Goal: Task Accomplishment & Management: Manage account settings

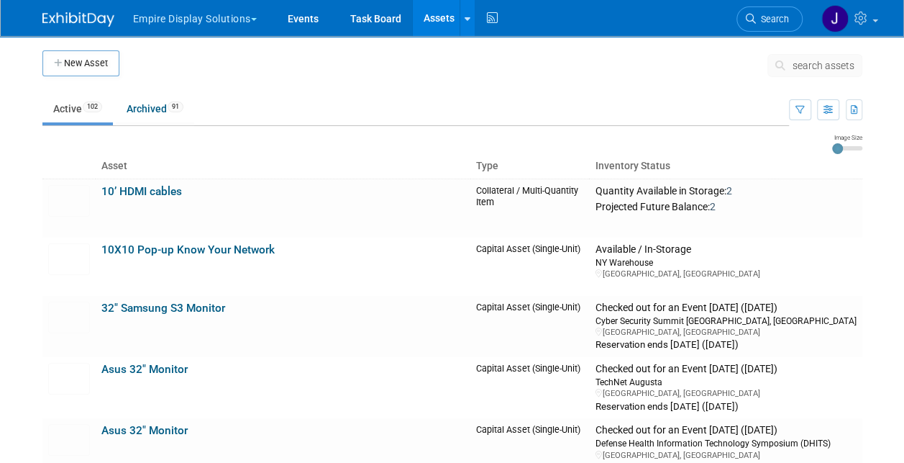
click at [157, 19] on button "Empire Display Solutions" at bounding box center [203, 16] width 143 height 32
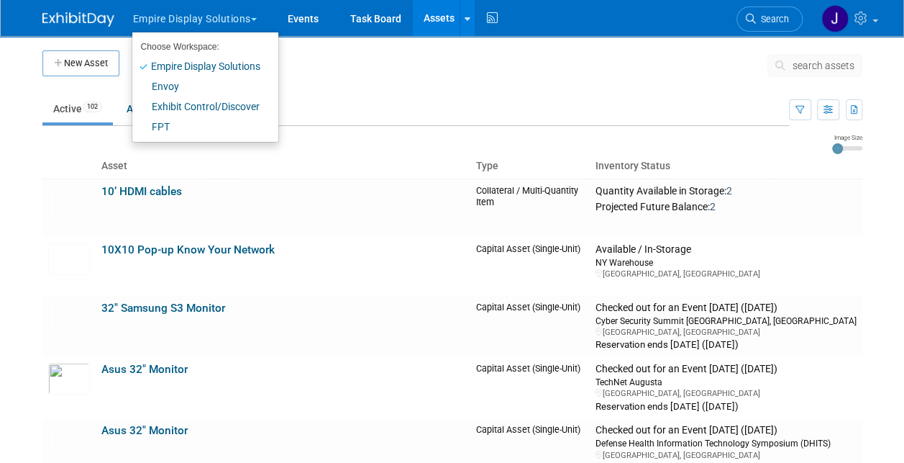
click at [96, 24] on img at bounding box center [78, 19] width 72 height 14
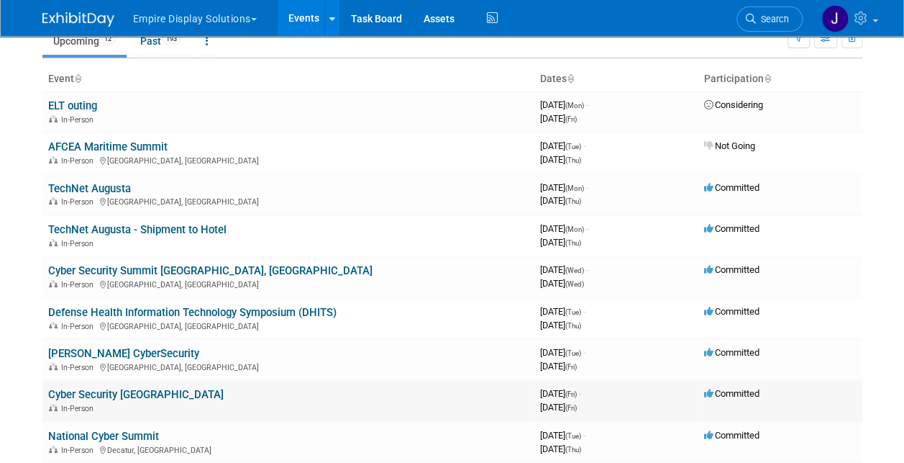
scroll to position [144, 0]
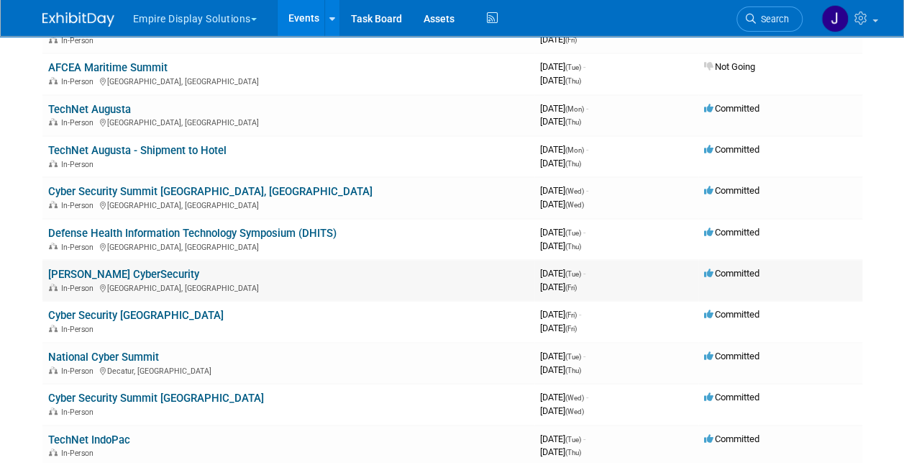
click at [89, 272] on link "[PERSON_NAME] CyberSecurity" at bounding box center [123, 274] width 151 height 13
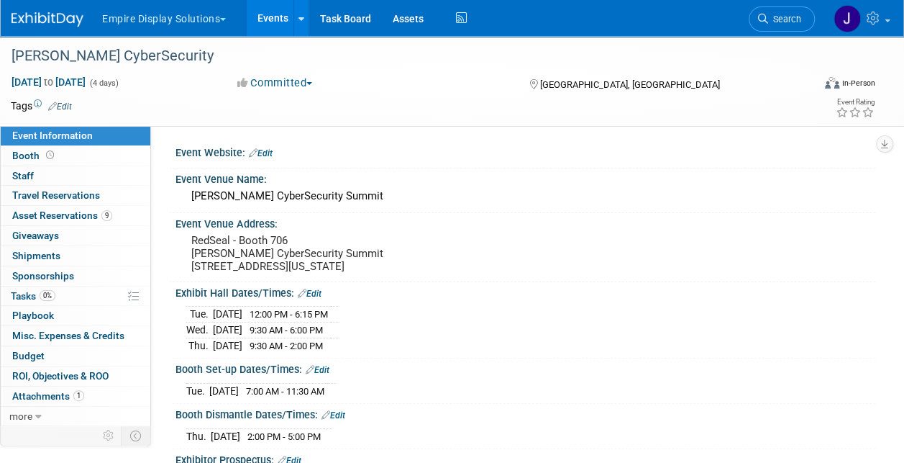
scroll to position [72, 0]
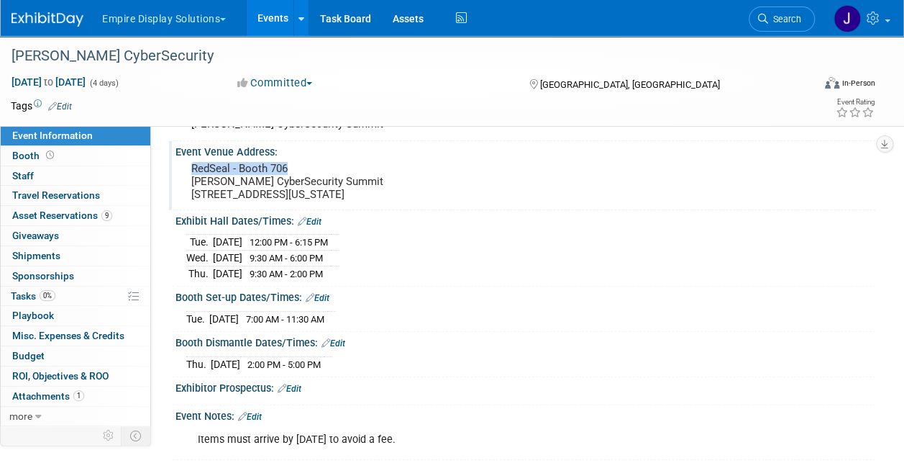
drag, startPoint x: 190, startPoint y: 172, endPoint x: 288, endPoint y: 169, distance: 97.9
click at [288, 169] on div "RedSeal - Booth 706 Billington CyberSecurity Summit 11910 Parklawn Drive, Suite…" at bounding box center [321, 181] width 270 height 46
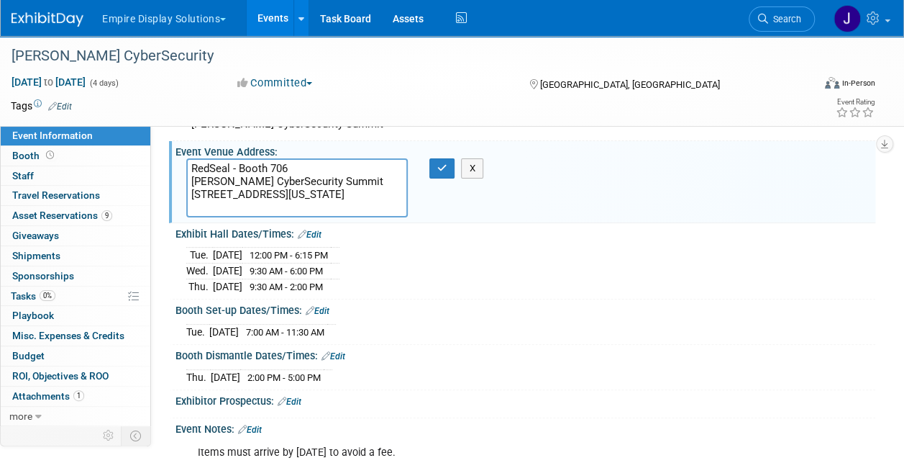
drag, startPoint x: 280, startPoint y: 166, endPoint x: 181, endPoint y: 172, distance: 98.7
click at [181, 172] on div "RedSeal - Booth 706 Billington CyberSecurity Summit 11910 Parklawn Drive, Suite…" at bounding box center [297, 187] width 243 height 59
drag, startPoint x: 191, startPoint y: 181, endPoint x: 343, endPoint y: 181, distance: 152.5
click at [343, 181] on textarea "RedSeal - Booth 706 Billington CyberSecurity Summit 11910 Parklawn Drive, Suite…" at bounding box center [297, 187] width 222 height 59
drag, startPoint x: 327, startPoint y: 173, endPoint x: 190, endPoint y: 181, distance: 136.9
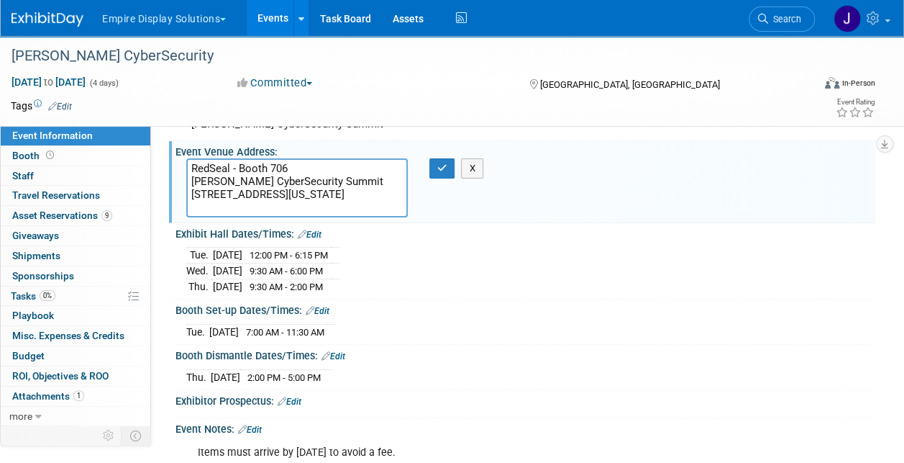
click at [191, 179] on textarea "RedSeal - Booth 706 Billington CyberSecurity Summit 11910 Parklawn Drive, Suite…" at bounding box center [297, 187] width 222 height 59
drag, startPoint x: 190, startPoint y: 182, endPoint x: 345, endPoint y: 179, distance: 155.5
click at [345, 179] on textarea "RedSeal - Booth 706 Billington CyberSecurity Summit 11910 Parklawn Drive, Suite…" at bounding box center [297, 187] width 222 height 59
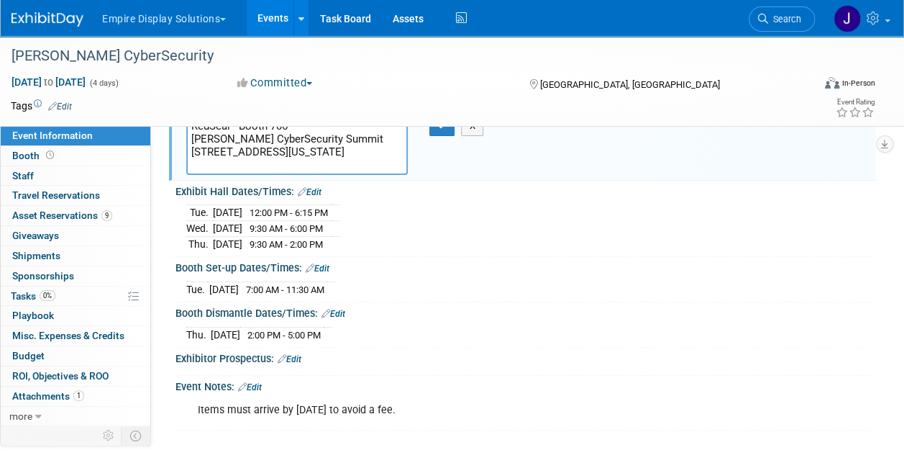
scroll to position [88, 0]
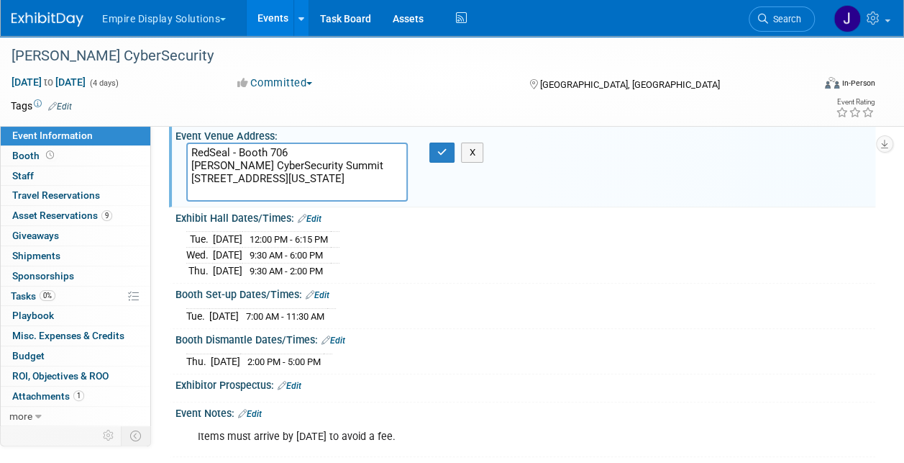
drag, startPoint x: 191, startPoint y: 175, endPoint x: 334, endPoint y: 175, distance: 142.5
click at [334, 175] on textarea "RedSeal - Booth 706 Billington CyberSecurity Summit 11910 Parklawn Drive, Suite…" at bounding box center [297, 171] width 222 height 59
click at [71, 390] on span "Attachments 1" at bounding box center [48, 396] width 72 height 12
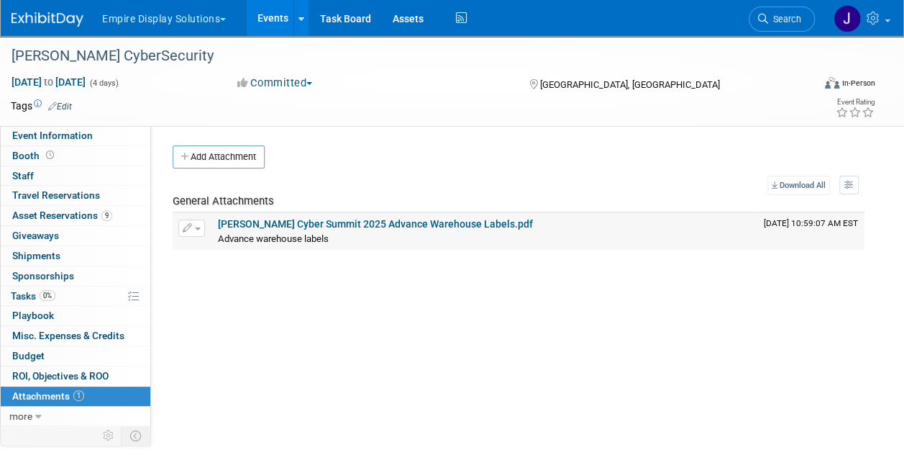
click at [306, 225] on link "Billington Cyber Summit 2025 Advance Warehouse Labels.pdf" at bounding box center [375, 224] width 315 height 12
click at [58, 136] on span "Event Information" at bounding box center [52, 136] width 81 height 12
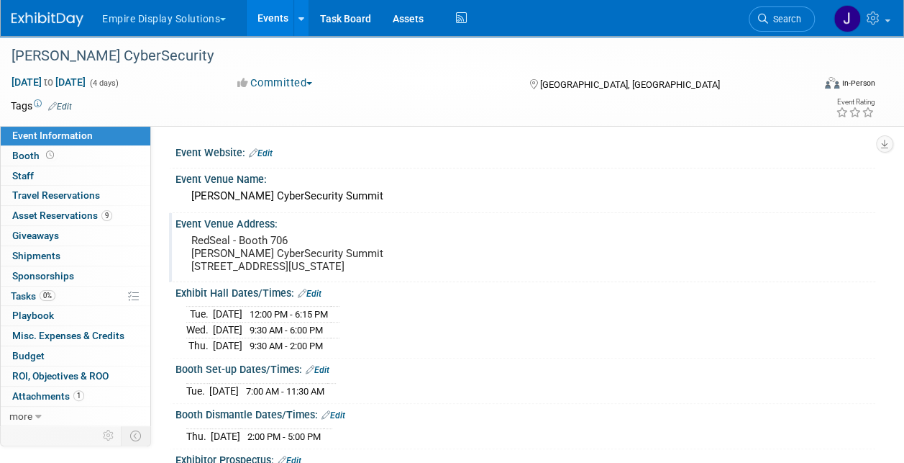
click at [312, 273] on pre "RedSeal - Booth 706 Billington CyberSecurity Summit 11910 Parklawn Drive, Suite…" at bounding box center [321, 253] width 260 height 39
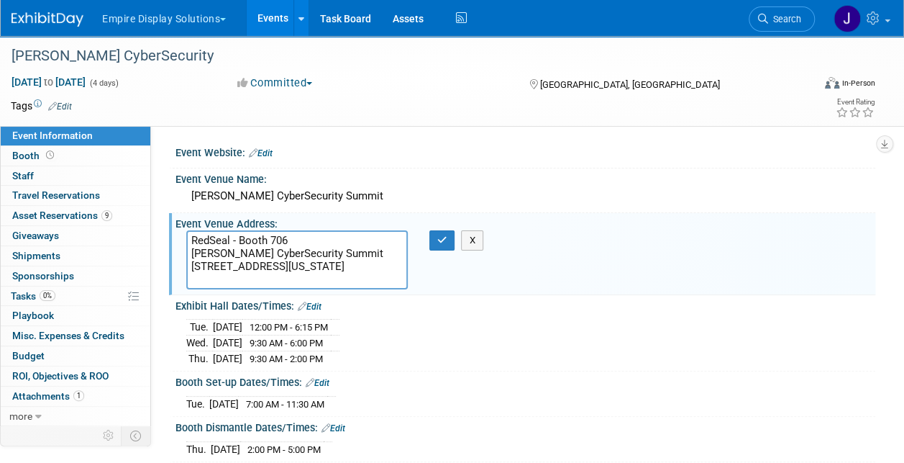
drag, startPoint x: 191, startPoint y: 278, endPoint x: 235, endPoint y: 282, distance: 43.4
click at [235, 282] on textarea "RedSeal - Booth 706 Billington CyberSecurity Summit 11910 Parklawn Drive, Suite…" at bounding box center [297, 259] width 222 height 59
click at [476, 176] on div "Event Venue Name:" at bounding box center [526, 177] width 700 height 18
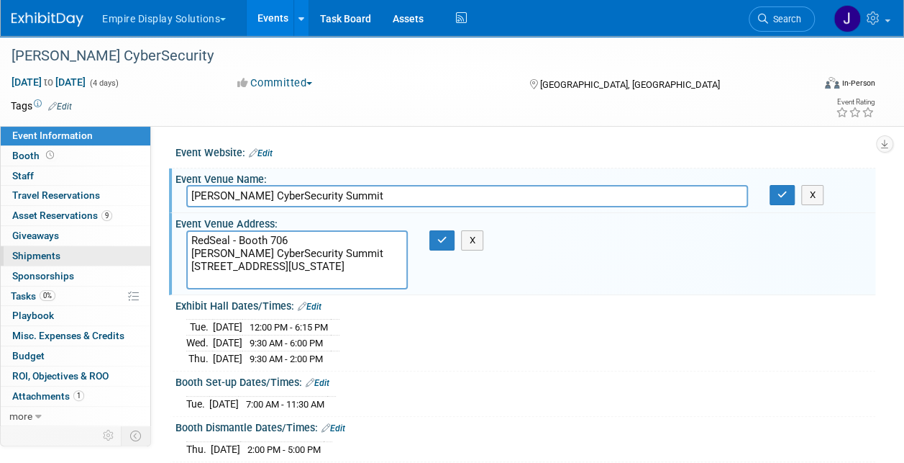
click at [56, 250] on span "Shipments 0" at bounding box center [36, 256] width 48 height 12
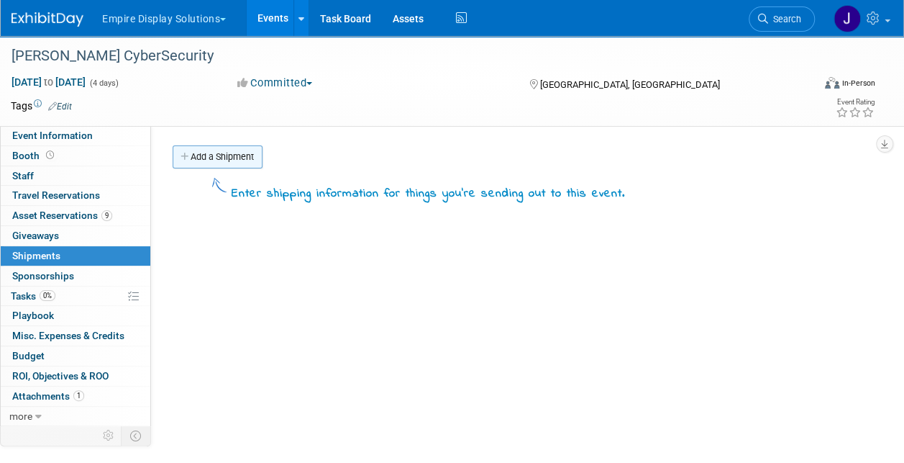
click at [212, 153] on link "Add a Shipment" at bounding box center [218, 156] width 90 height 23
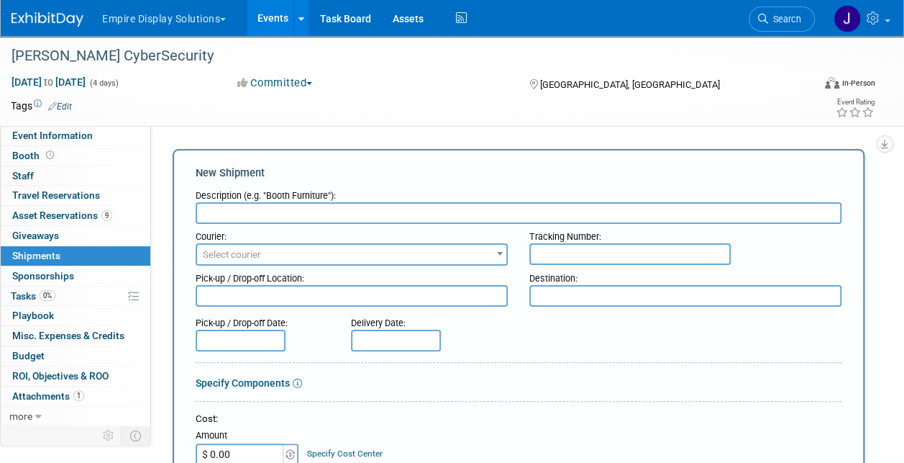
paste input "8834 7331 1309"
type input "8834 7331 1309"
click at [402, 211] on input "text" at bounding box center [519, 213] width 646 height 22
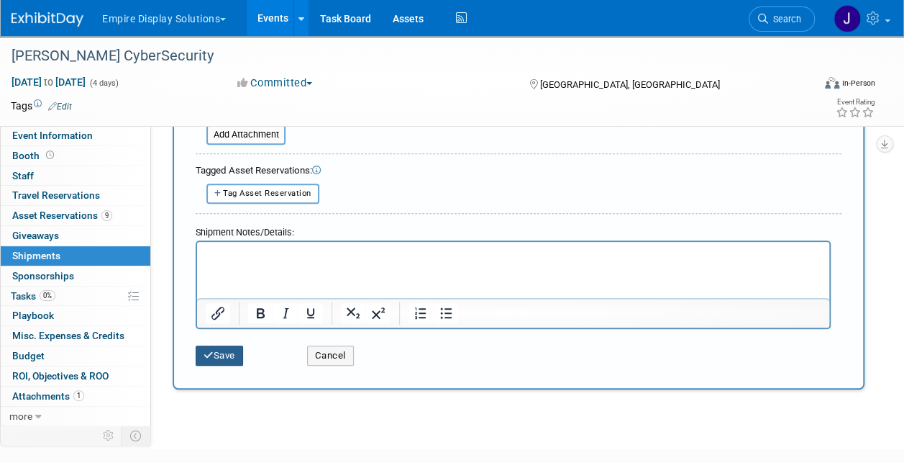
type input "Box"
click at [214, 345] on button "Save" at bounding box center [219, 355] width 47 height 20
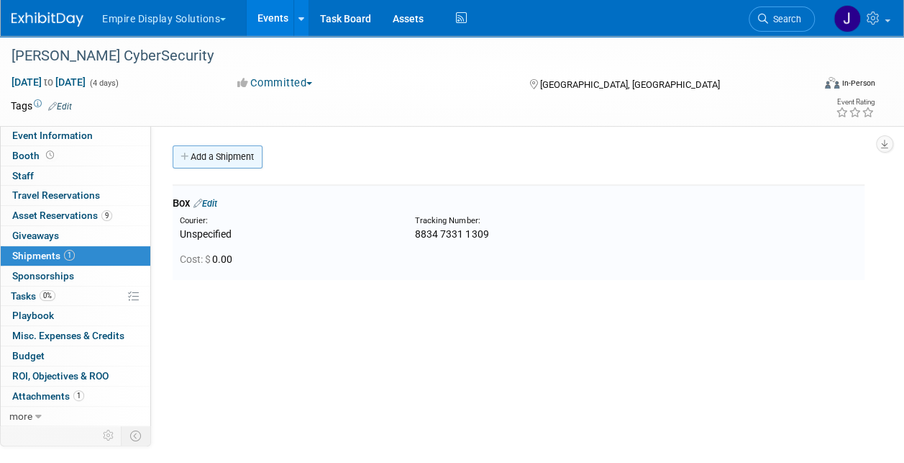
click at [226, 162] on link "Add a Shipment" at bounding box center [218, 156] width 90 height 23
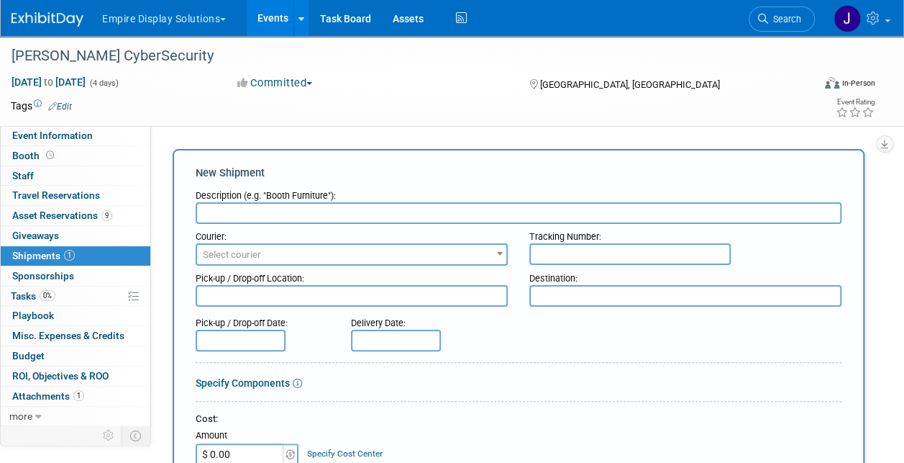
paste input "8834 7331 1310"
type input "8834 7331 1310"
click at [308, 207] on input "text" at bounding box center [519, 213] width 646 height 22
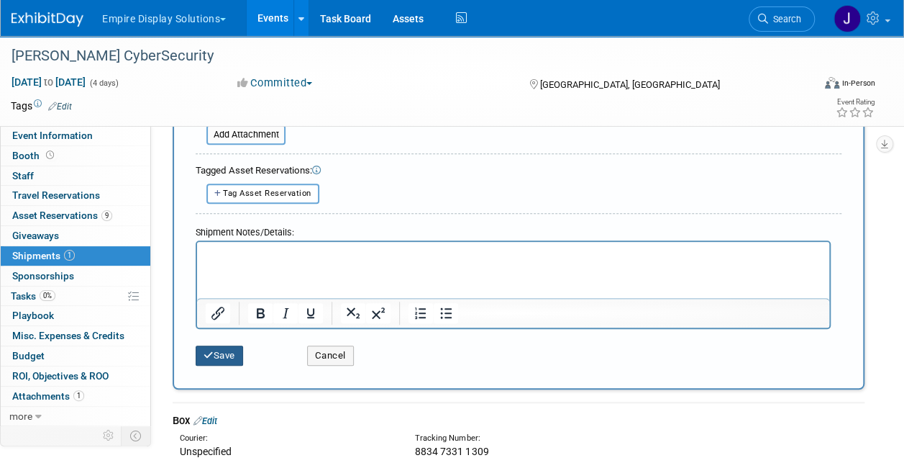
type input "Box"
click at [229, 346] on button "Save" at bounding box center [219, 355] width 47 height 20
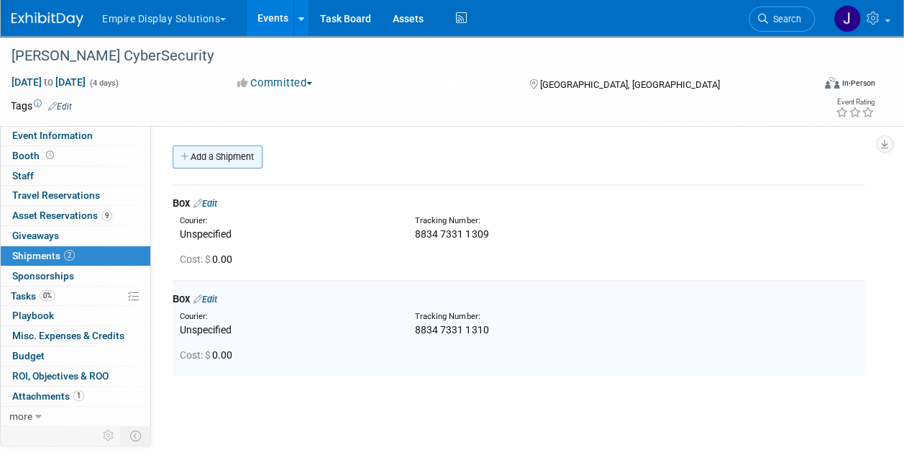
click at [227, 154] on link "Add a Shipment" at bounding box center [218, 156] width 90 height 23
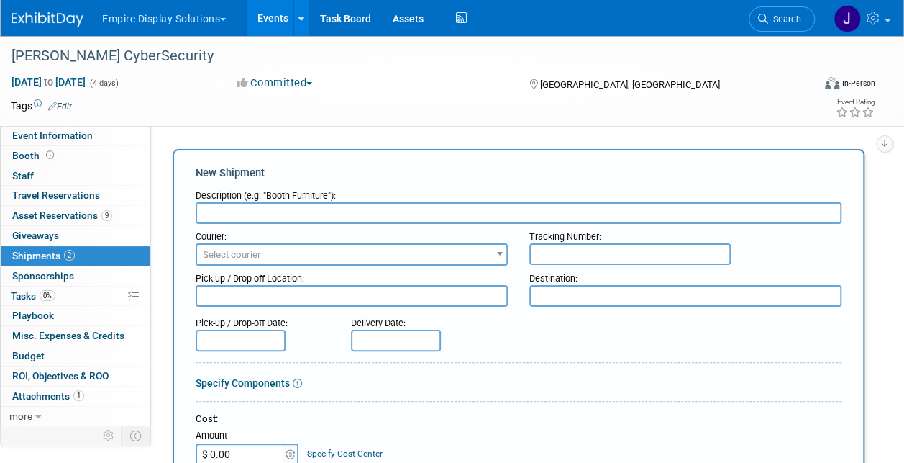
paste input "8834 7331 1320"
type input "8834 7331 1320"
click at [303, 214] on input "text" at bounding box center [519, 213] width 646 height 22
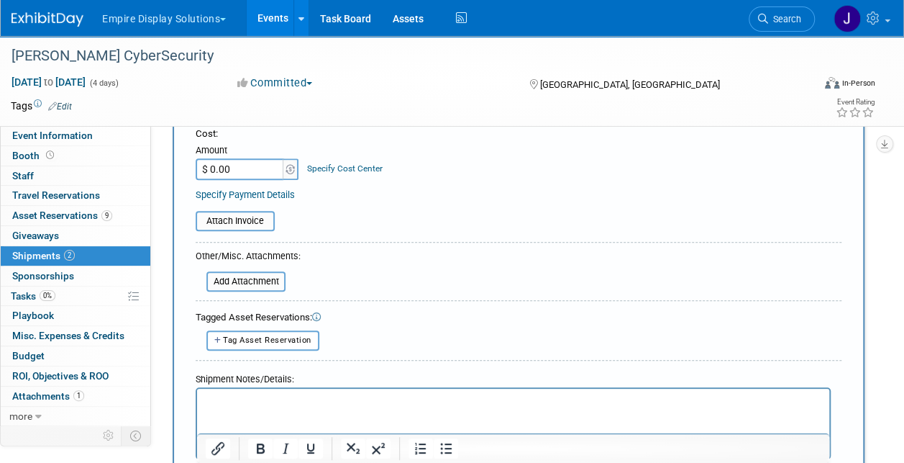
scroll to position [360, 0]
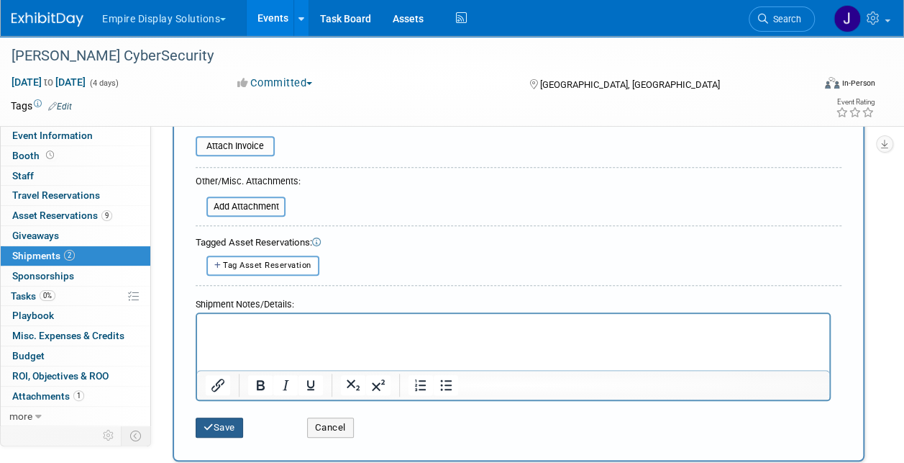
type input "Box"
click at [226, 429] on button "Save" at bounding box center [219, 427] width 47 height 20
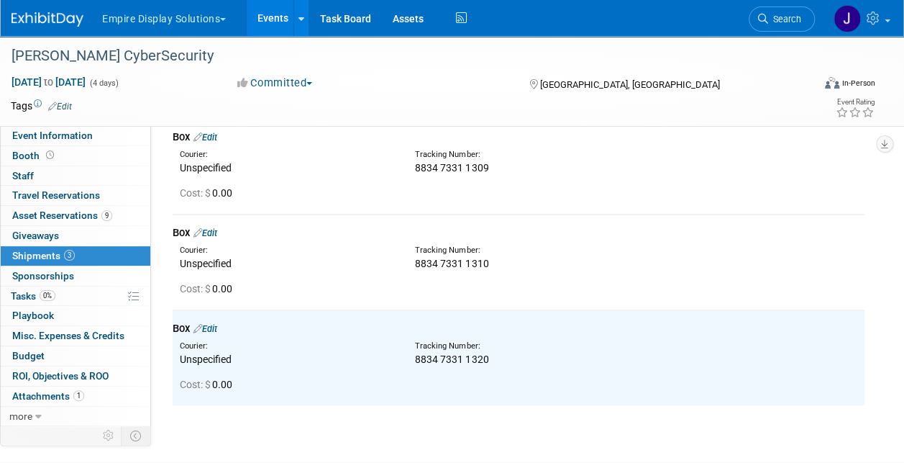
scroll to position [0, 0]
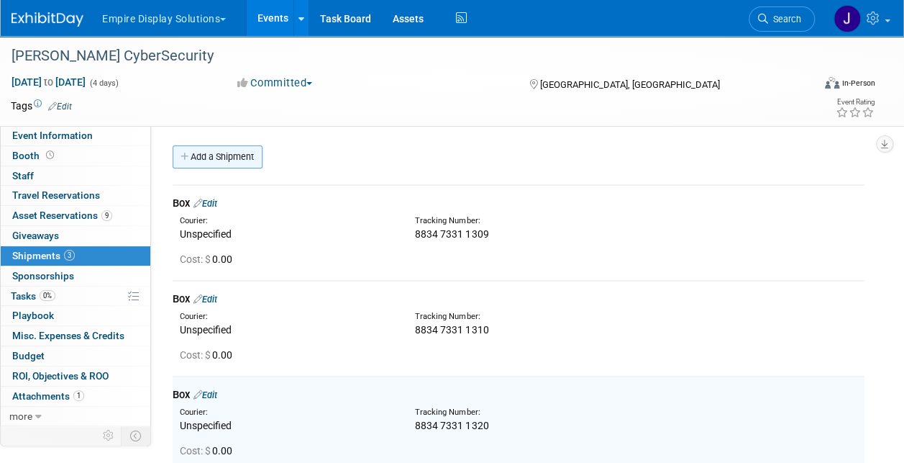
click at [215, 157] on link "Add a Shipment" at bounding box center [218, 156] width 90 height 23
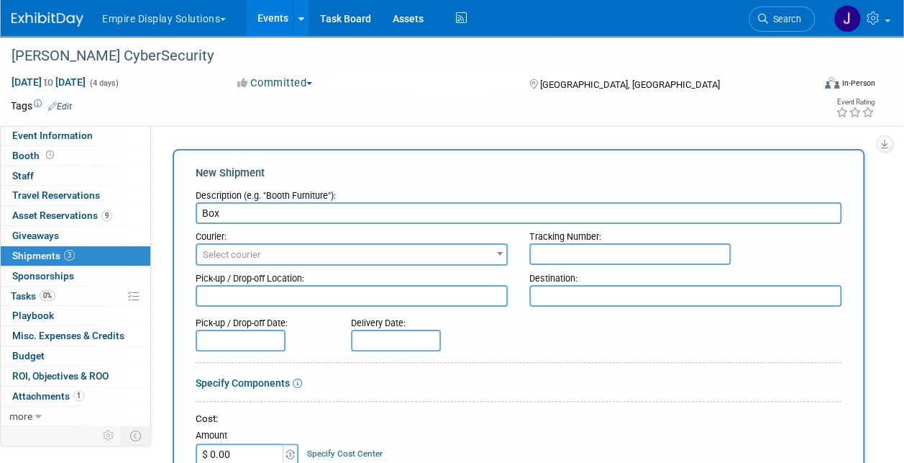
type input "Box"
paste input "8834 7331 1331"
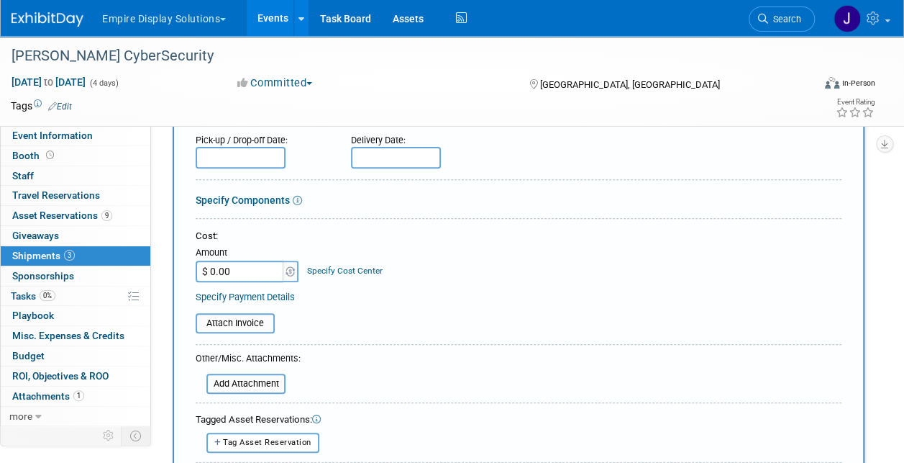
scroll to position [360, 0]
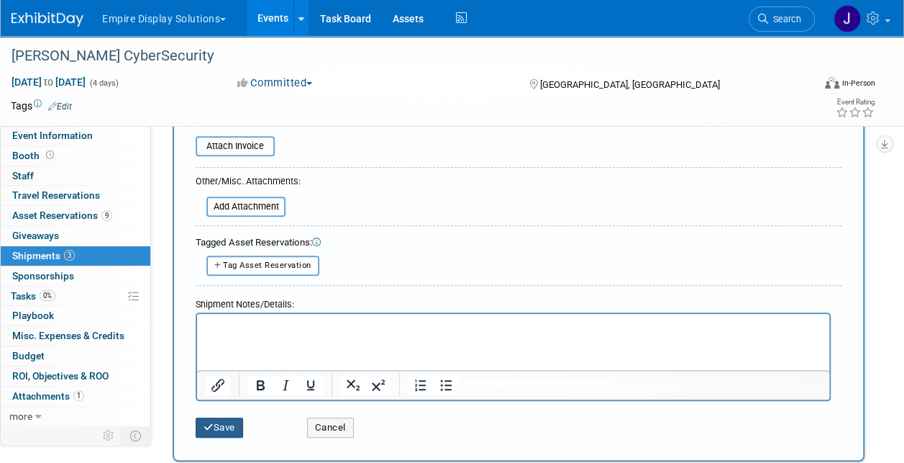
type input "8834 7331 1331"
click at [204, 431] on button "Save" at bounding box center [219, 427] width 47 height 20
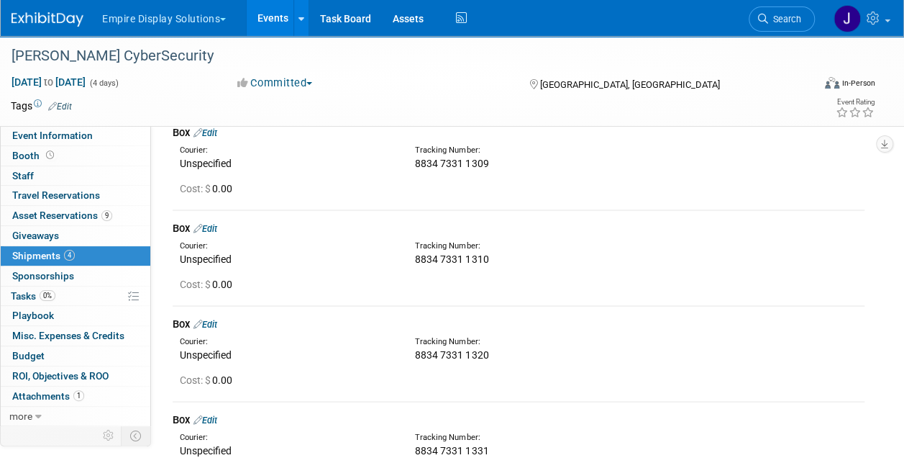
scroll to position [0, 0]
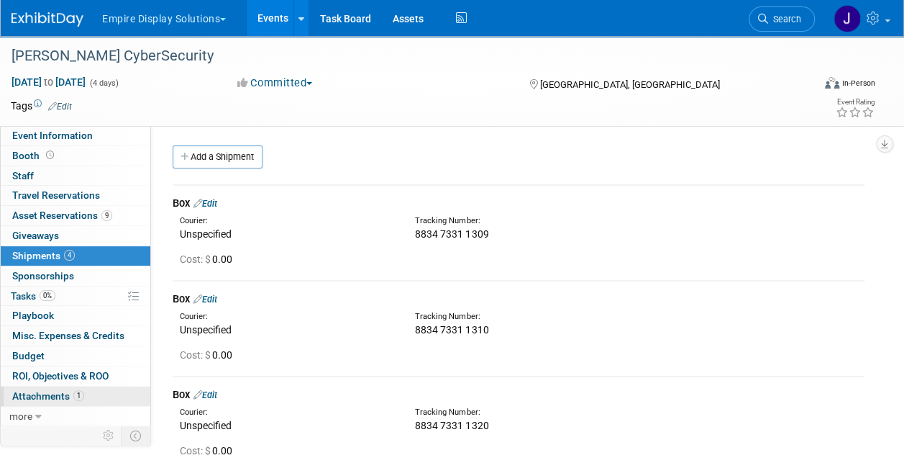
click at [62, 397] on span "Attachments 1" at bounding box center [48, 396] width 72 height 12
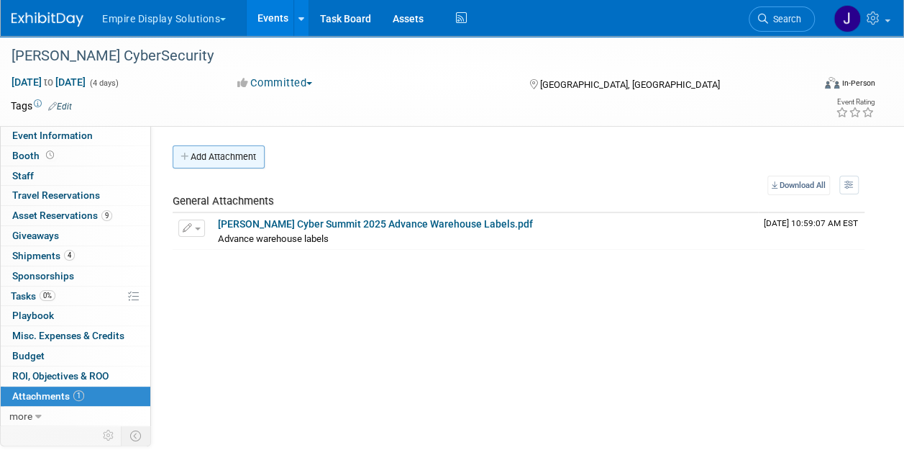
click at [235, 152] on button "Add Attachment" at bounding box center [219, 156] width 92 height 23
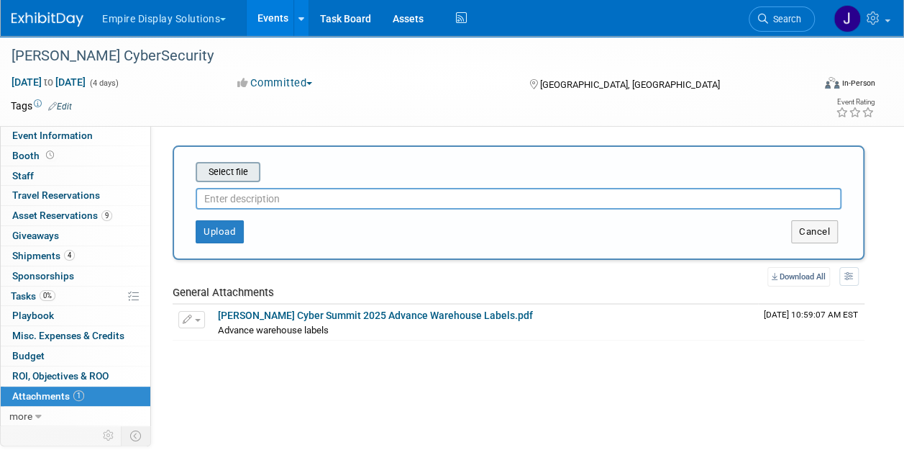
click at [226, 164] on input "file" at bounding box center [173, 171] width 171 height 17
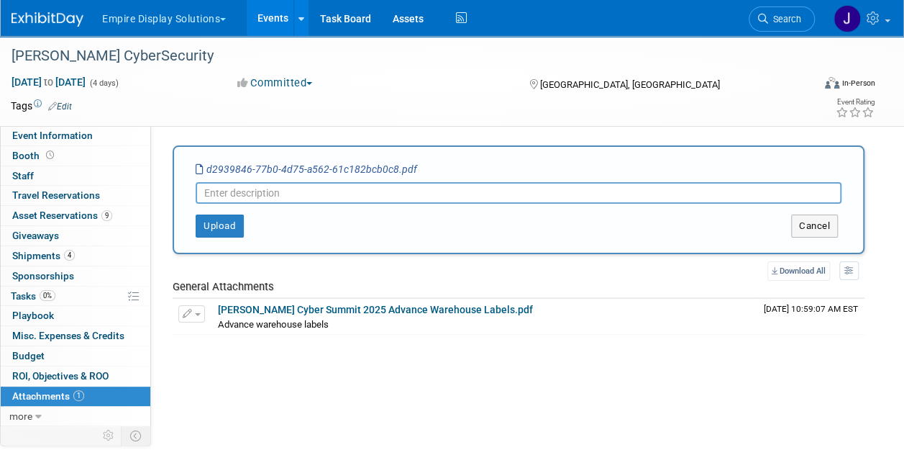
click at [389, 191] on input "text" at bounding box center [519, 193] width 646 height 22
type input "Shipping labels"
click at [226, 225] on button "Upload" at bounding box center [220, 225] width 48 height 23
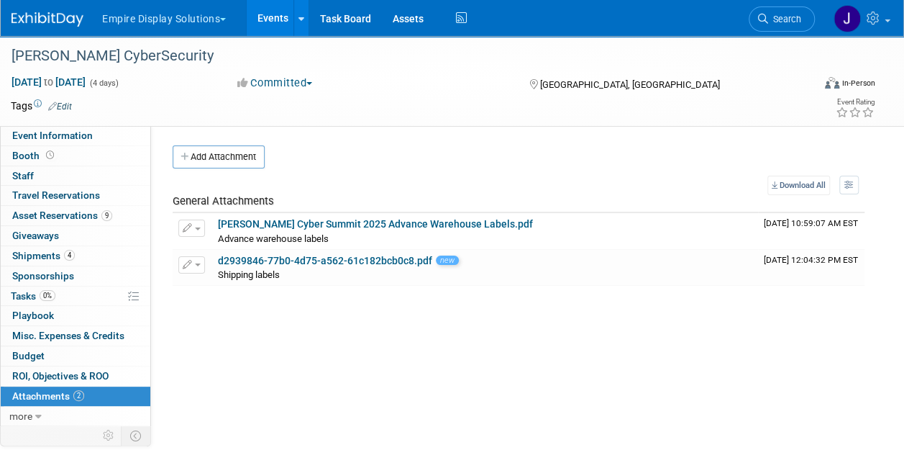
click at [51, 17] on img at bounding box center [48, 19] width 72 height 14
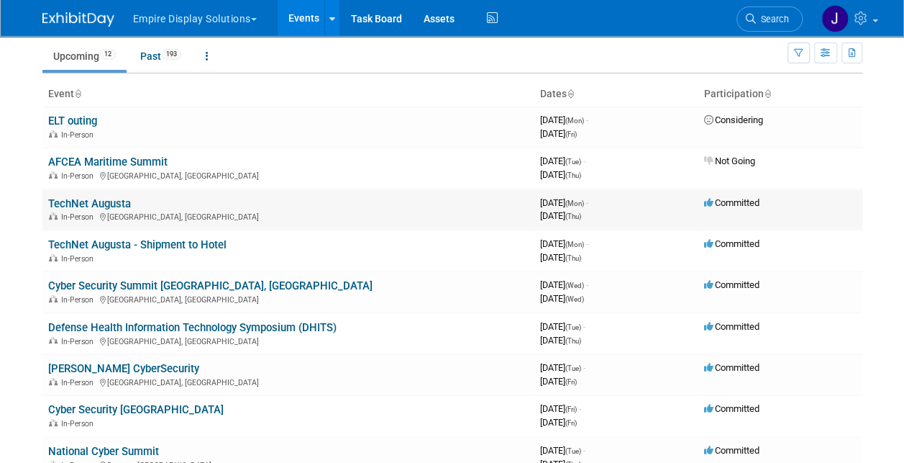
scroll to position [144, 0]
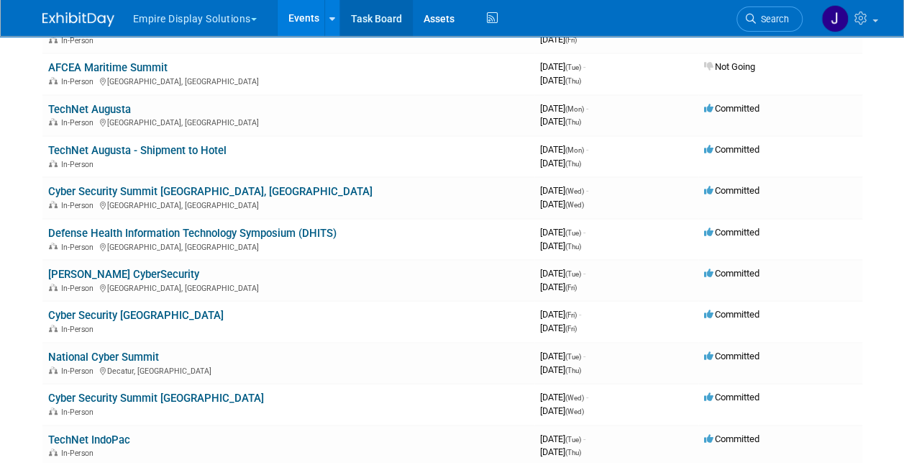
click at [378, 18] on link "Task Board" at bounding box center [376, 18] width 73 height 36
